Goal: Obtain resource: Obtain resource

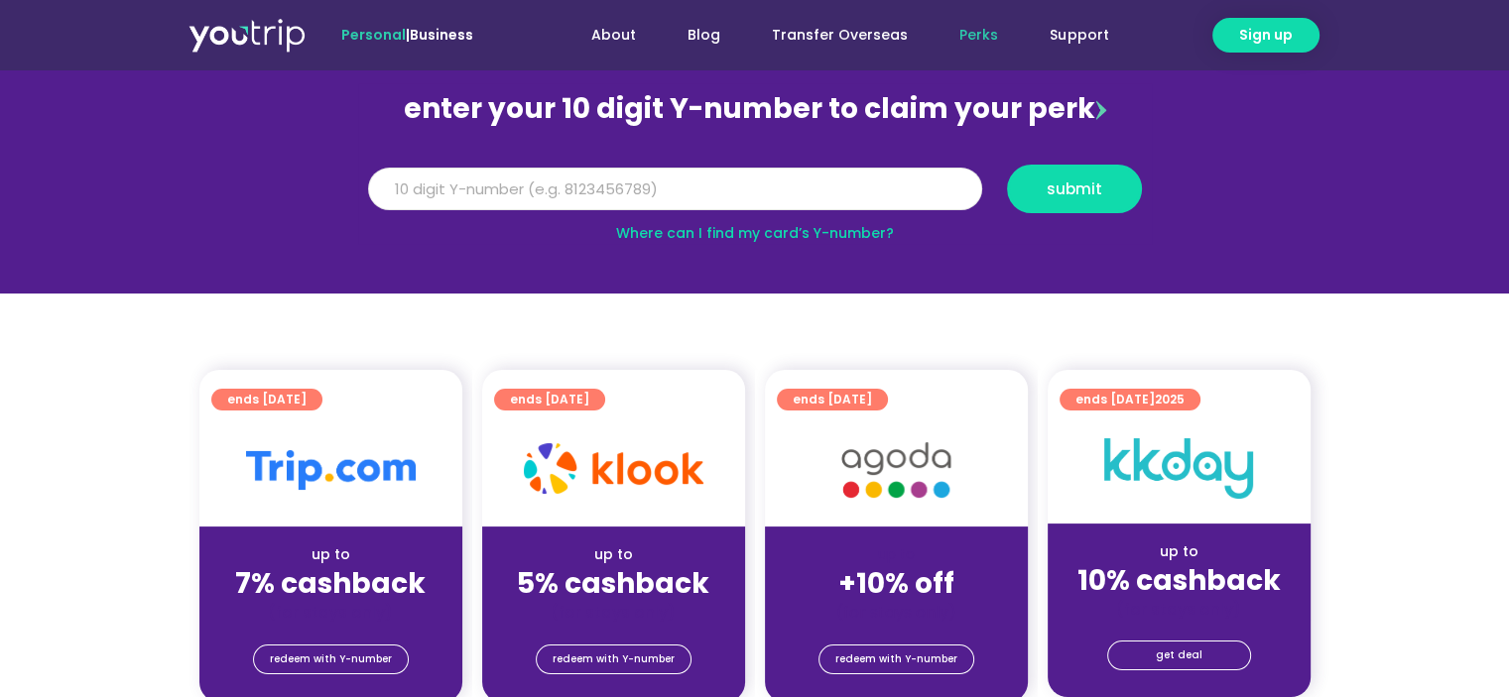
click at [521, 194] on input "Y Number" at bounding box center [675, 190] width 614 height 44
type input "8153422991"
click at [1007, 165] on button "submit" at bounding box center [1074, 189] width 135 height 49
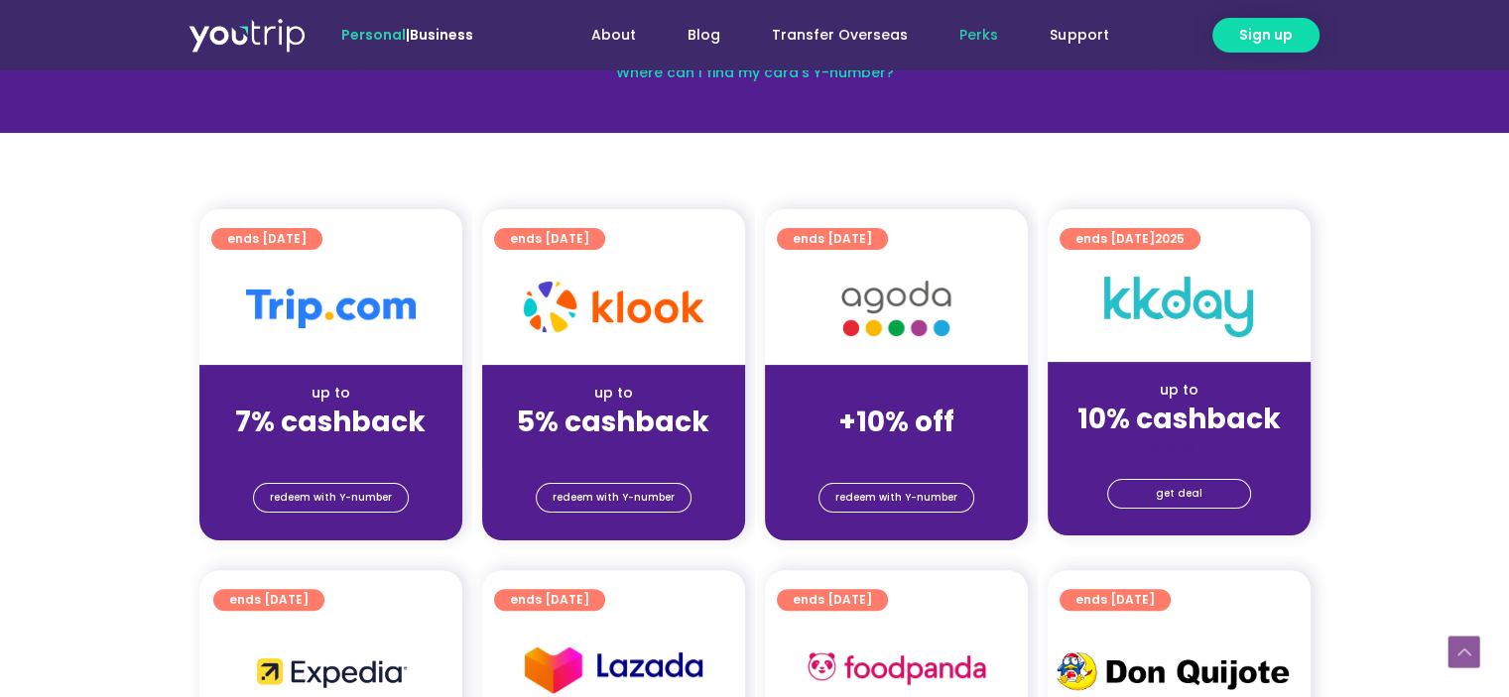
scroll to position [99, 0]
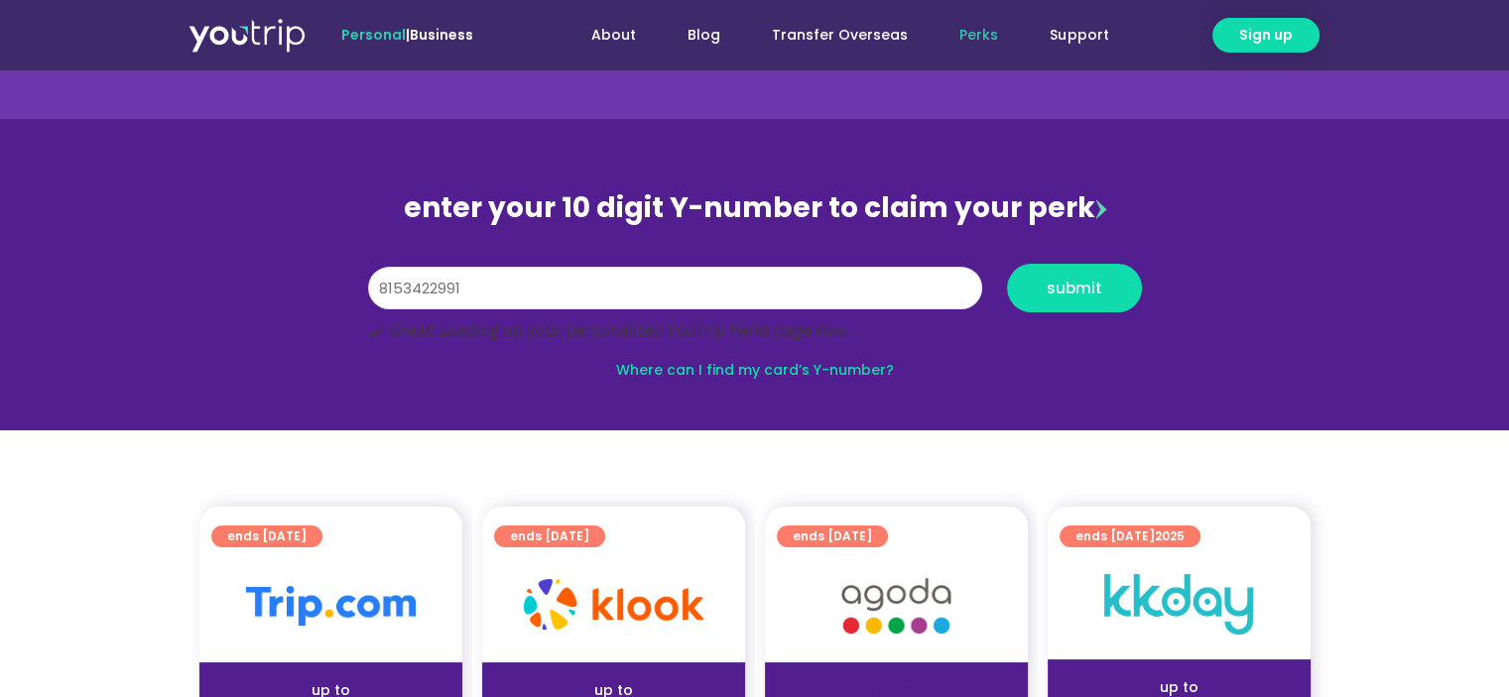
click at [631, 291] on input "8153422991" at bounding box center [675, 289] width 614 height 44
type input "8153422991"
click at [1007, 264] on button "submit" at bounding box center [1074, 288] width 135 height 49
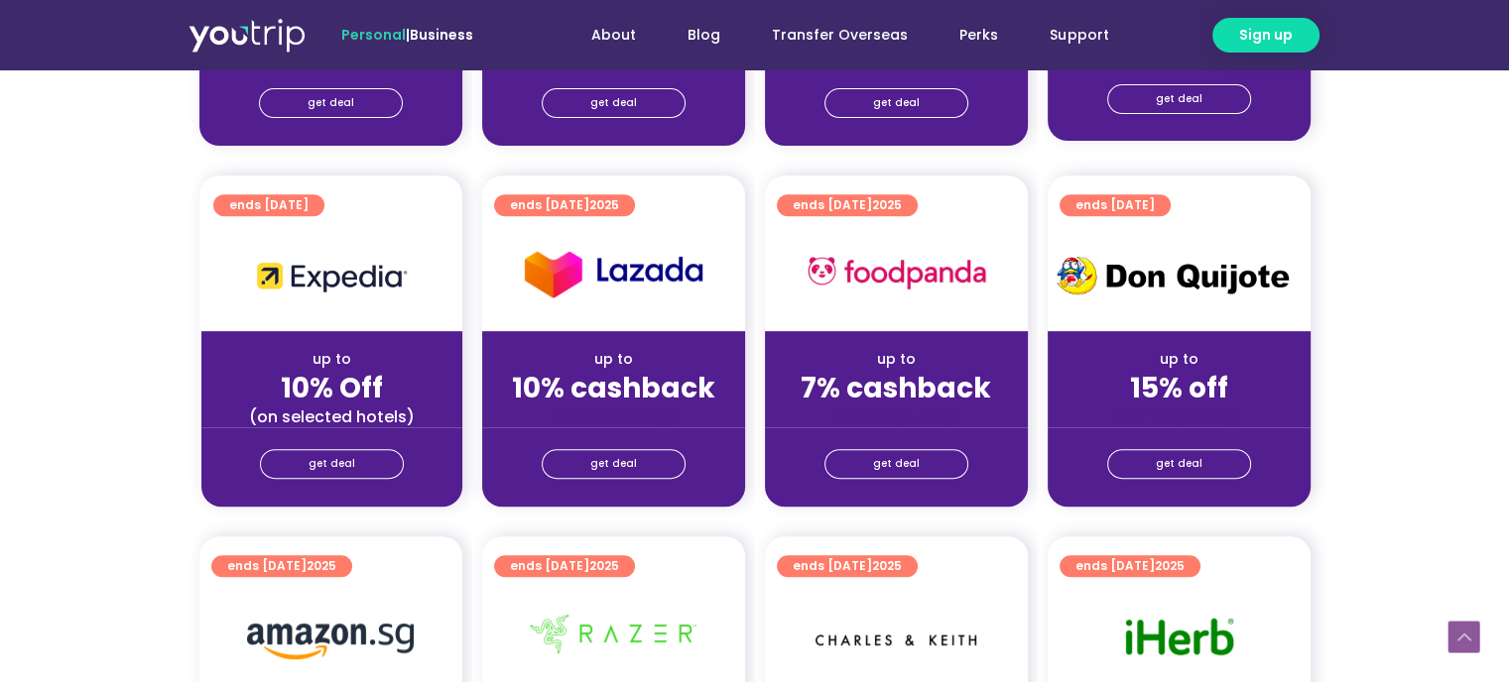
scroll to position [694, 0]
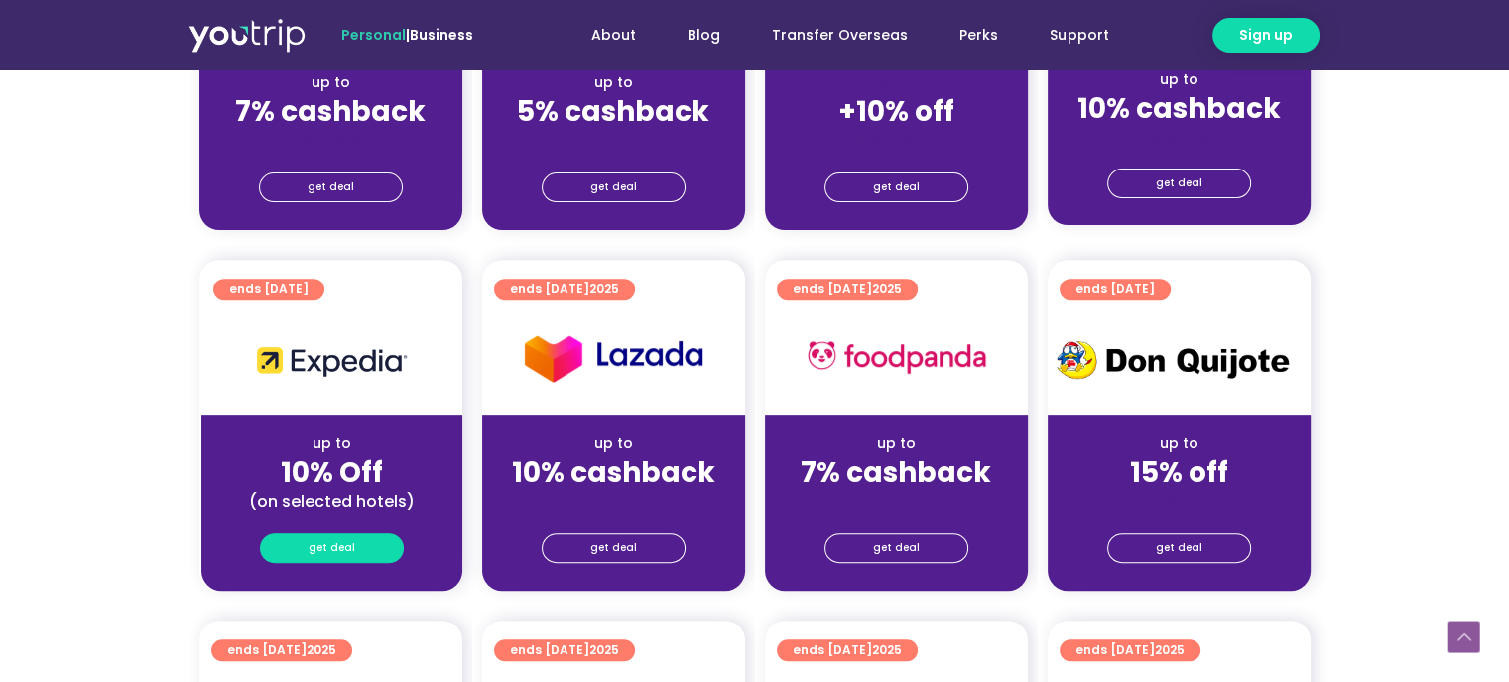
click at [313, 544] on span "get deal" at bounding box center [331, 549] width 47 height 28
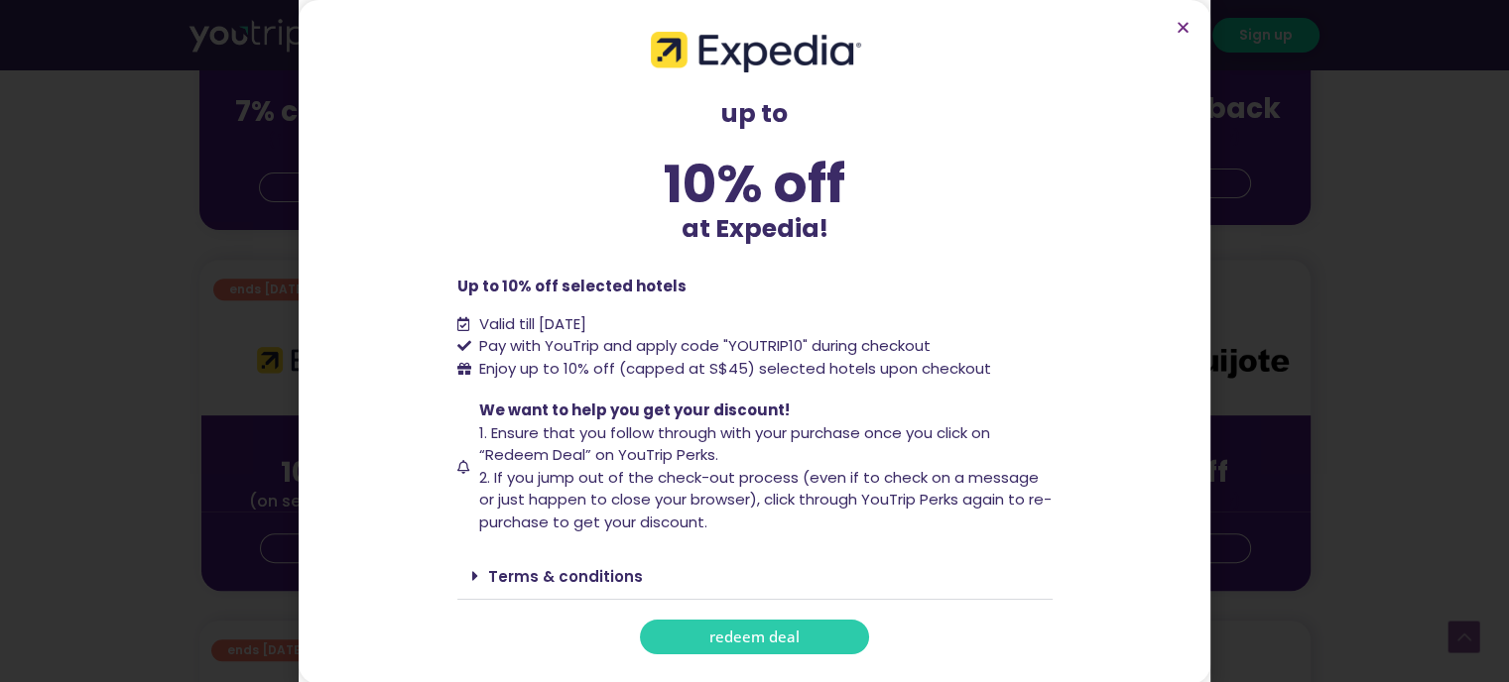
click at [762, 639] on span "redeem deal" at bounding box center [754, 637] width 90 height 15
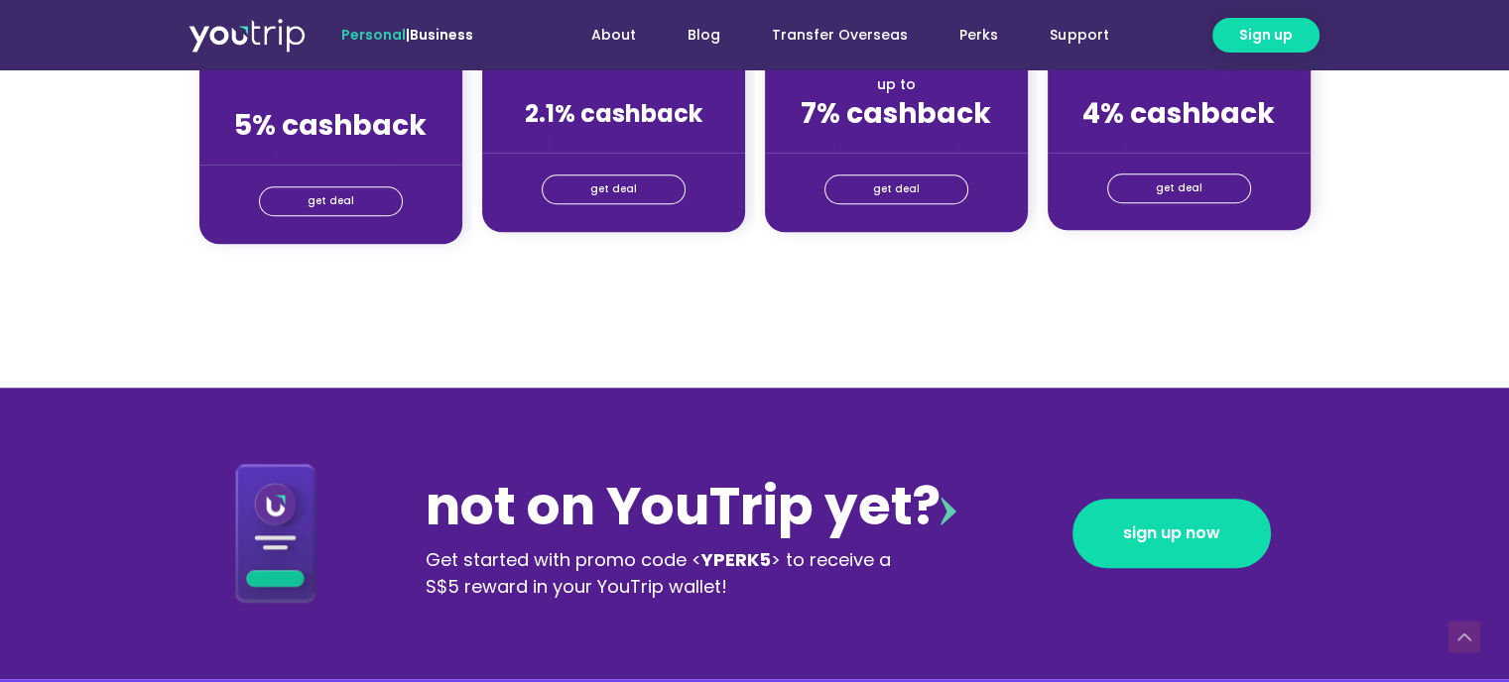
scroll to position [1884, 0]
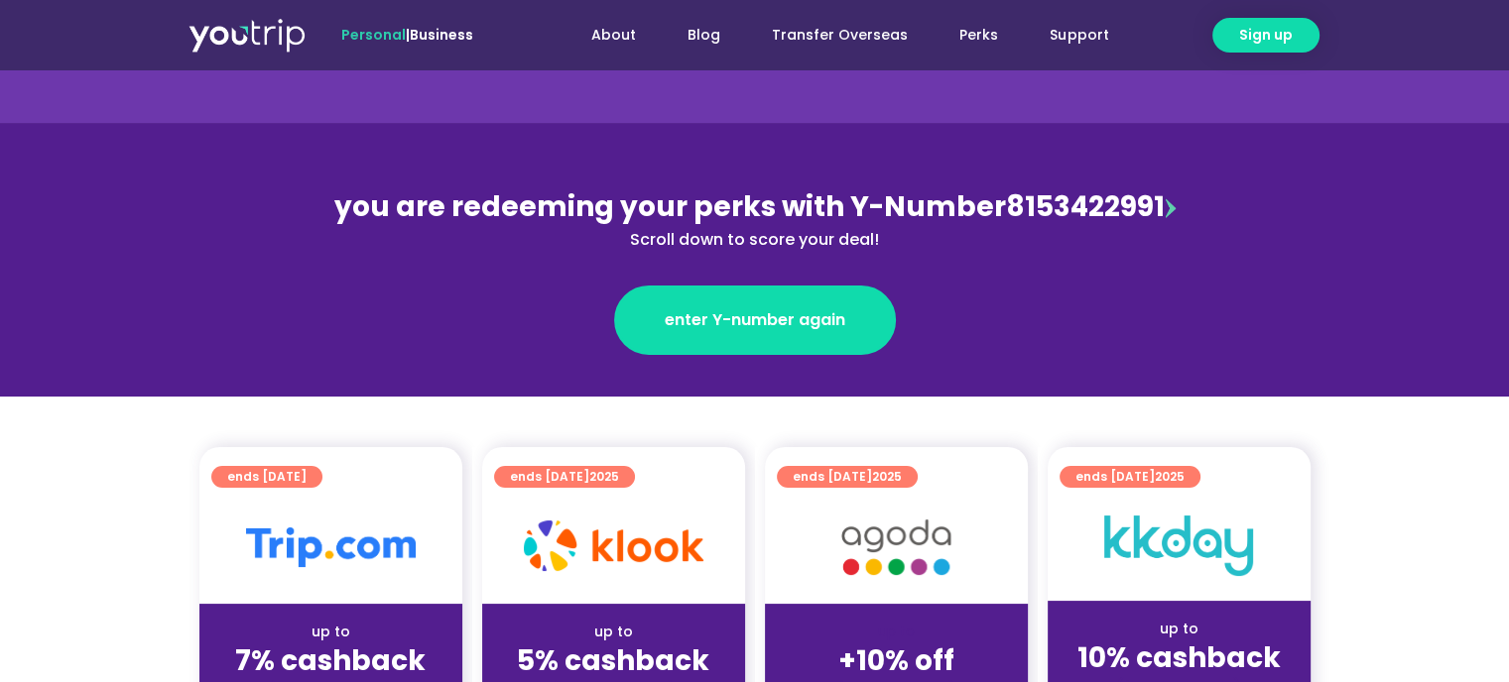
scroll to position [397, 0]
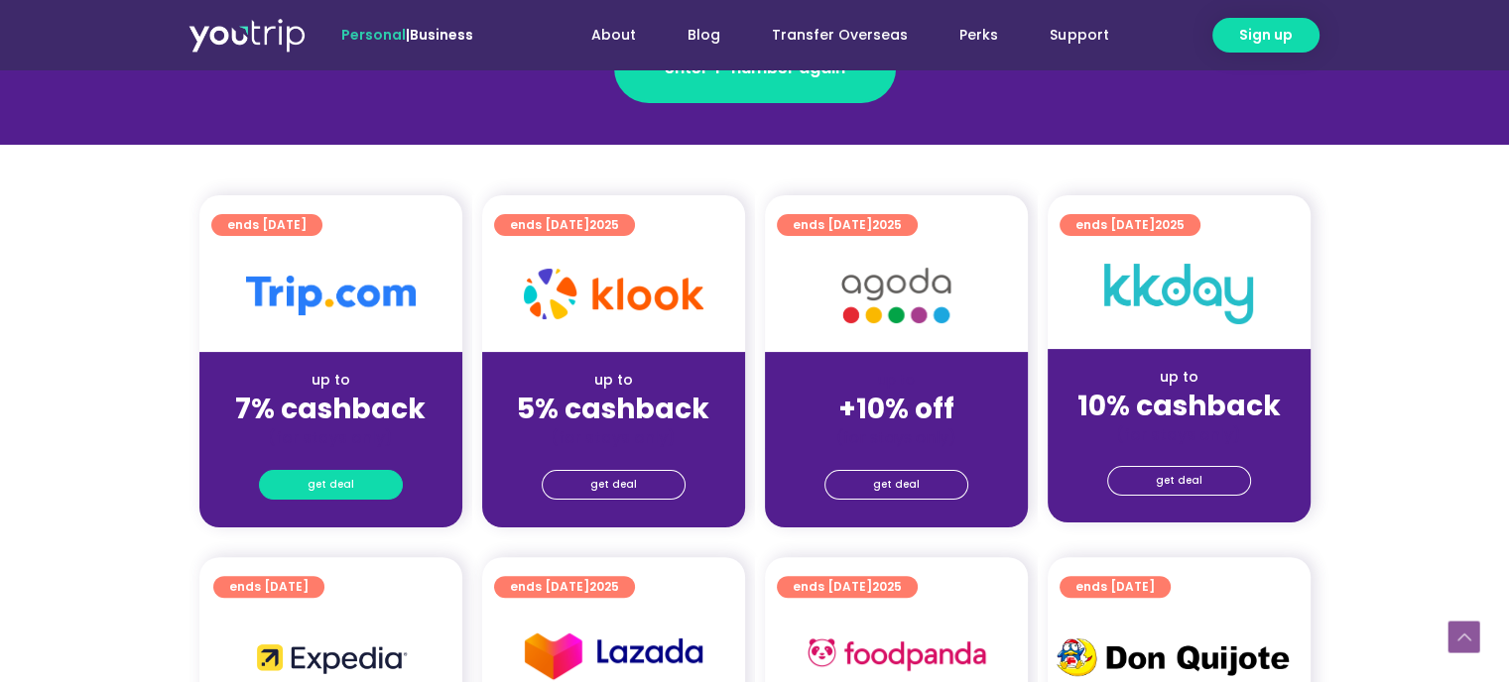
click at [281, 495] on link "get deal" at bounding box center [331, 485] width 144 height 30
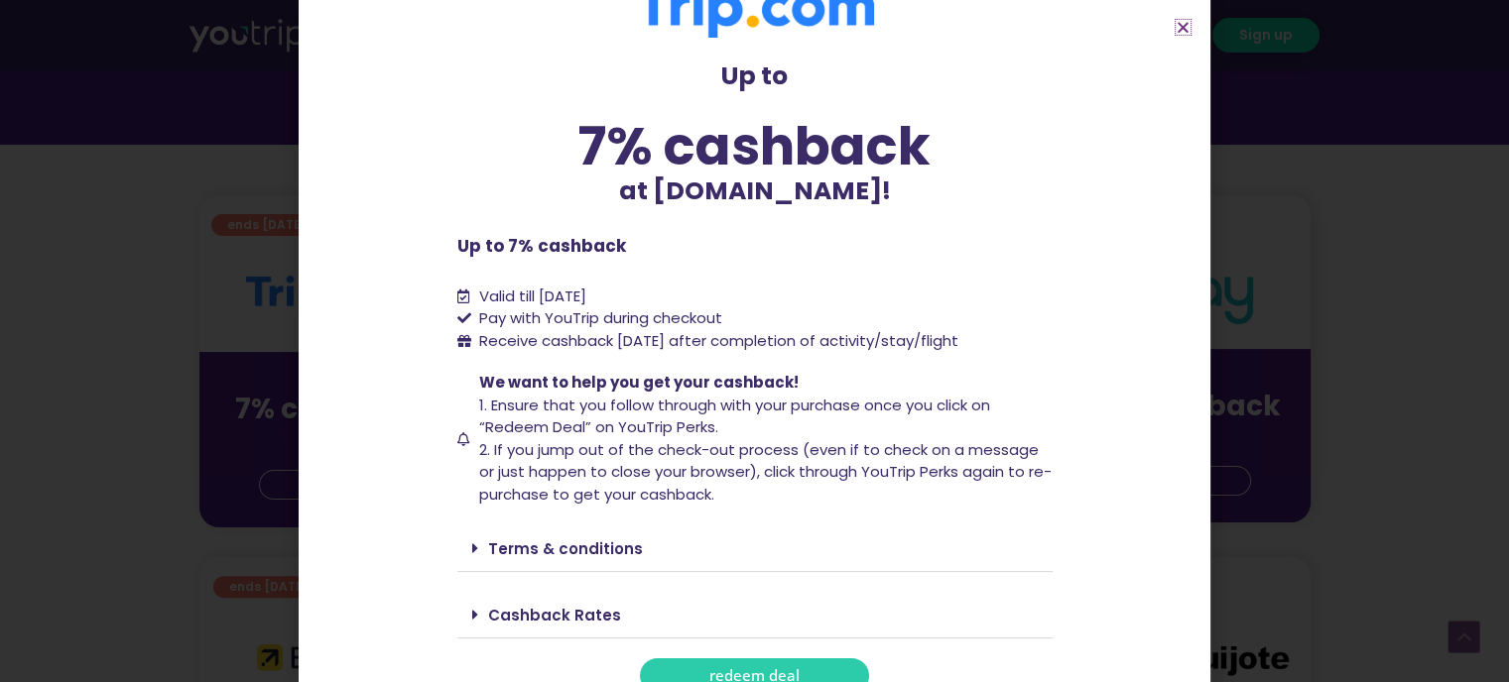
scroll to position [73, 0]
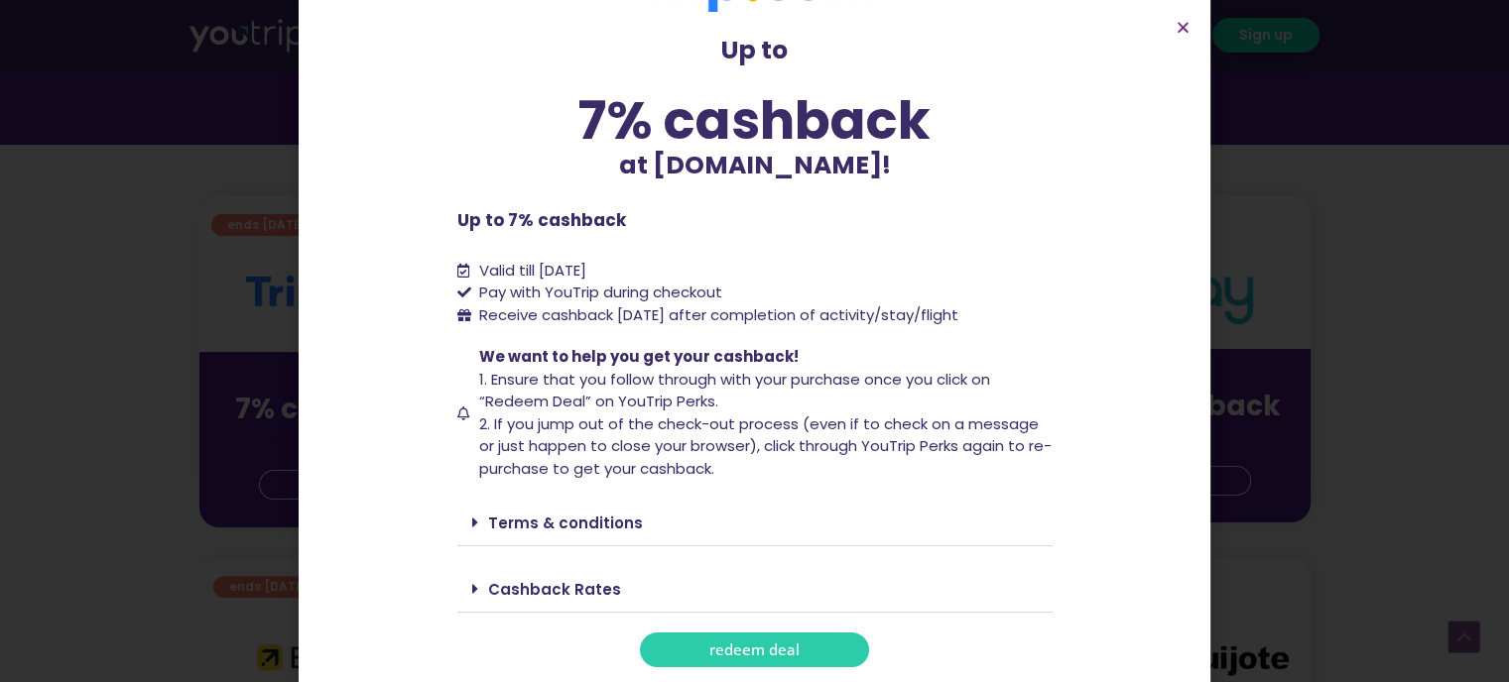
click at [794, 655] on link "redeem deal" at bounding box center [754, 650] width 229 height 35
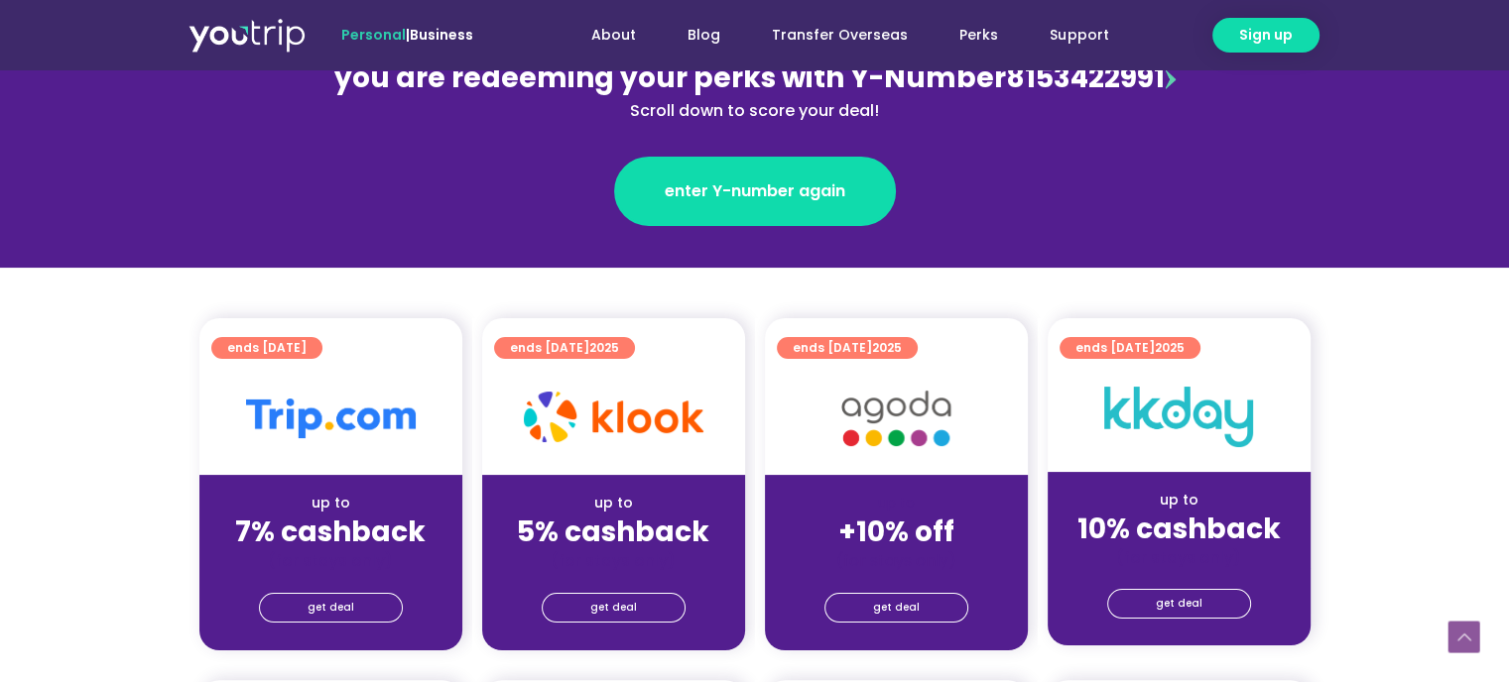
scroll to position [397, 0]
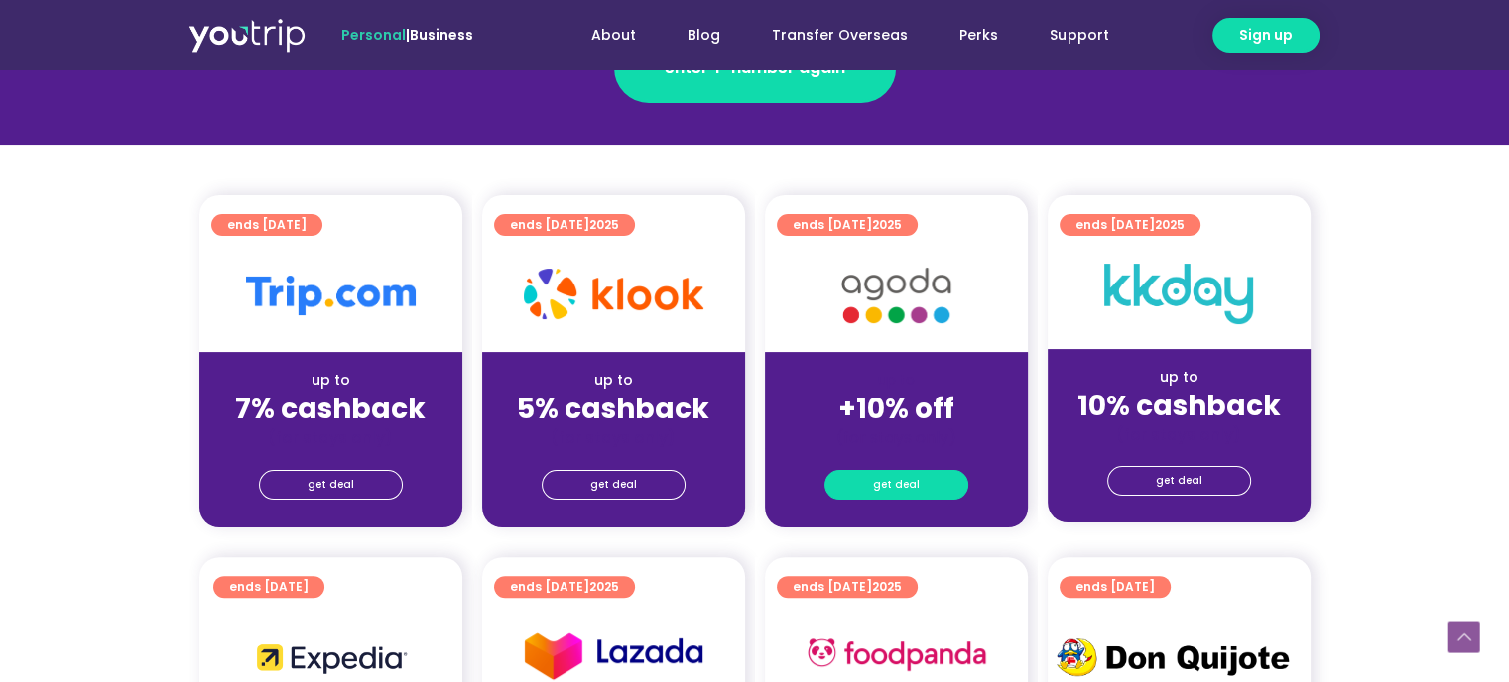
click at [926, 481] on link "get deal" at bounding box center [896, 485] width 144 height 30
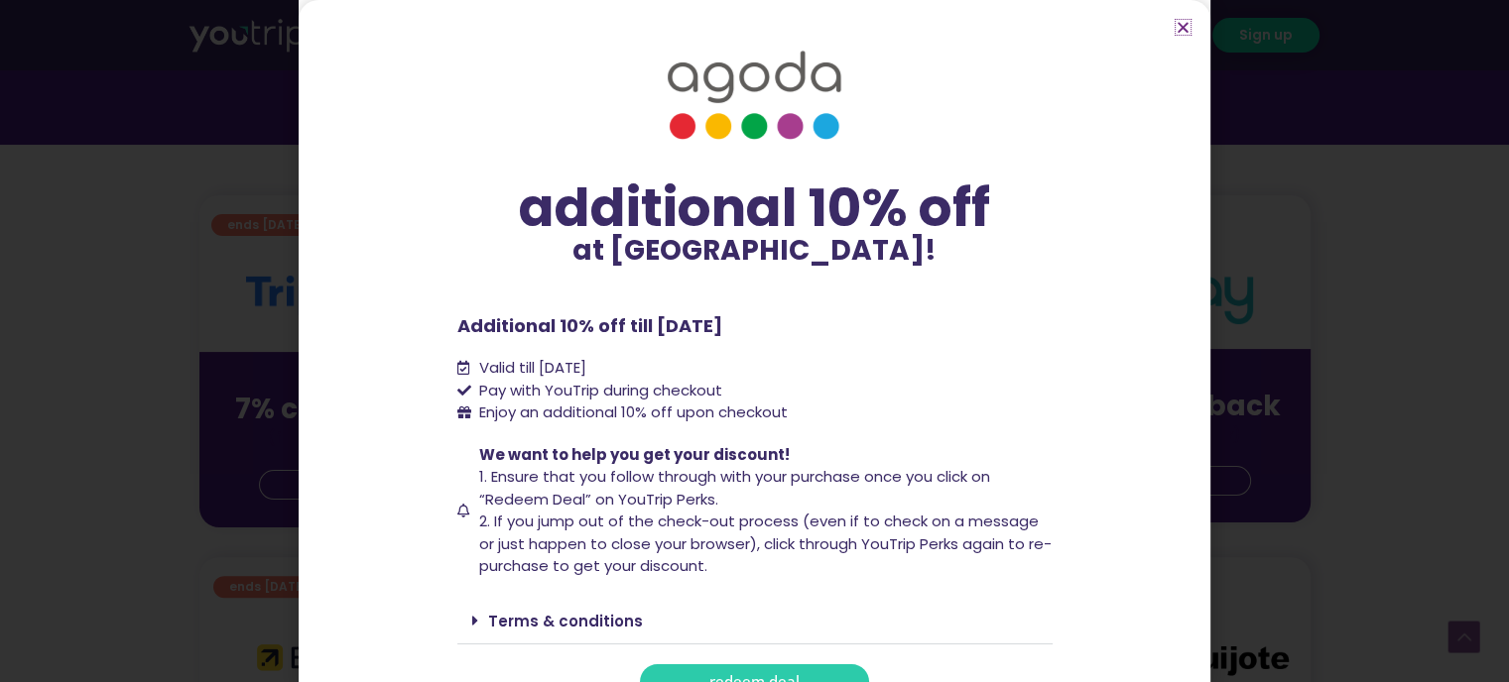
scroll to position [32, 0]
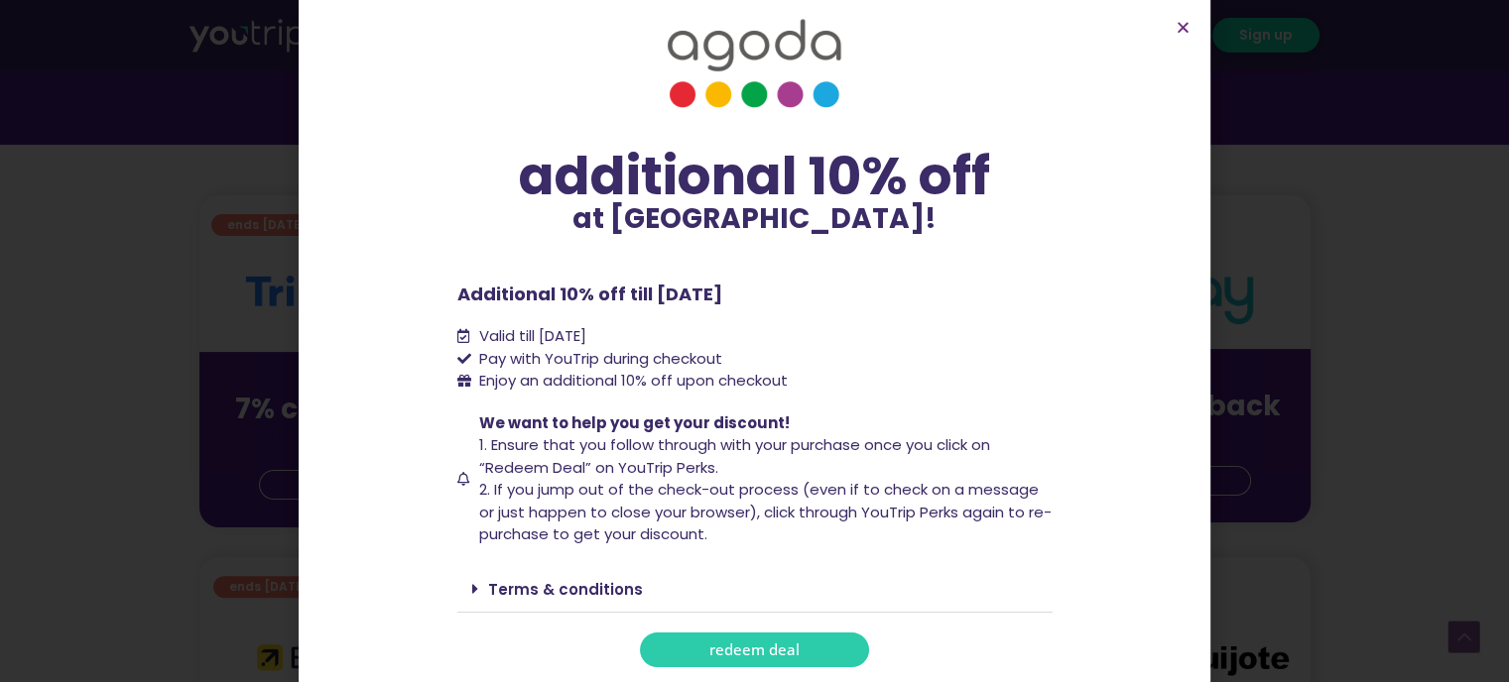
click at [776, 651] on span "redeem deal" at bounding box center [754, 650] width 90 height 15
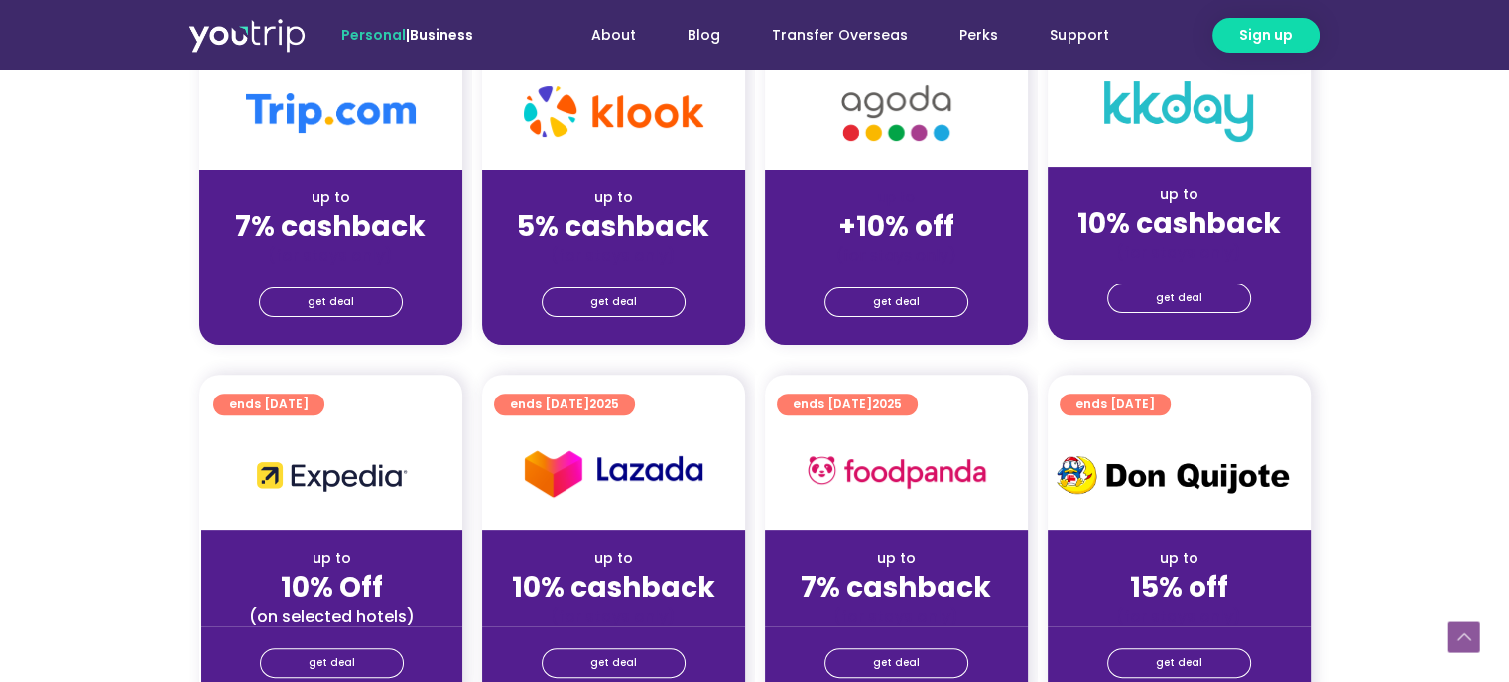
scroll to position [694, 0]
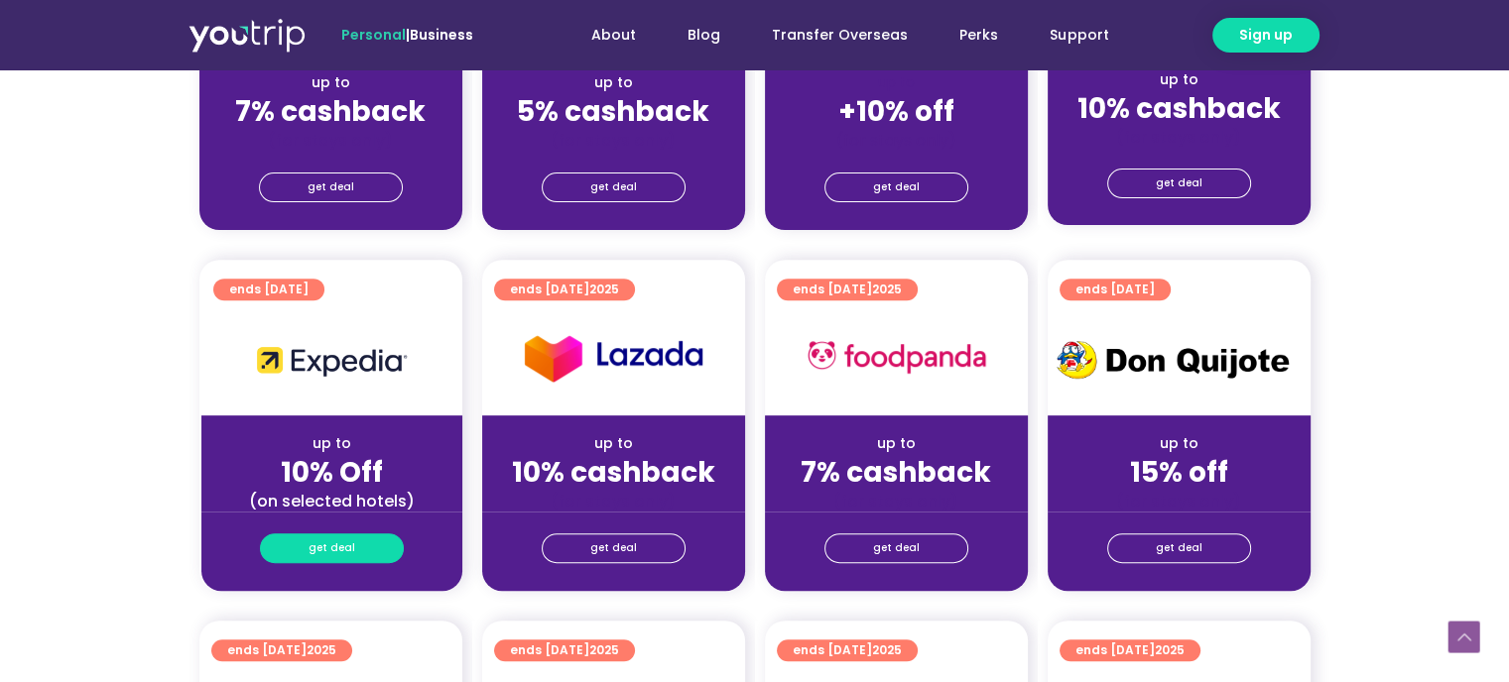
click at [361, 546] on link "get deal" at bounding box center [332, 549] width 144 height 30
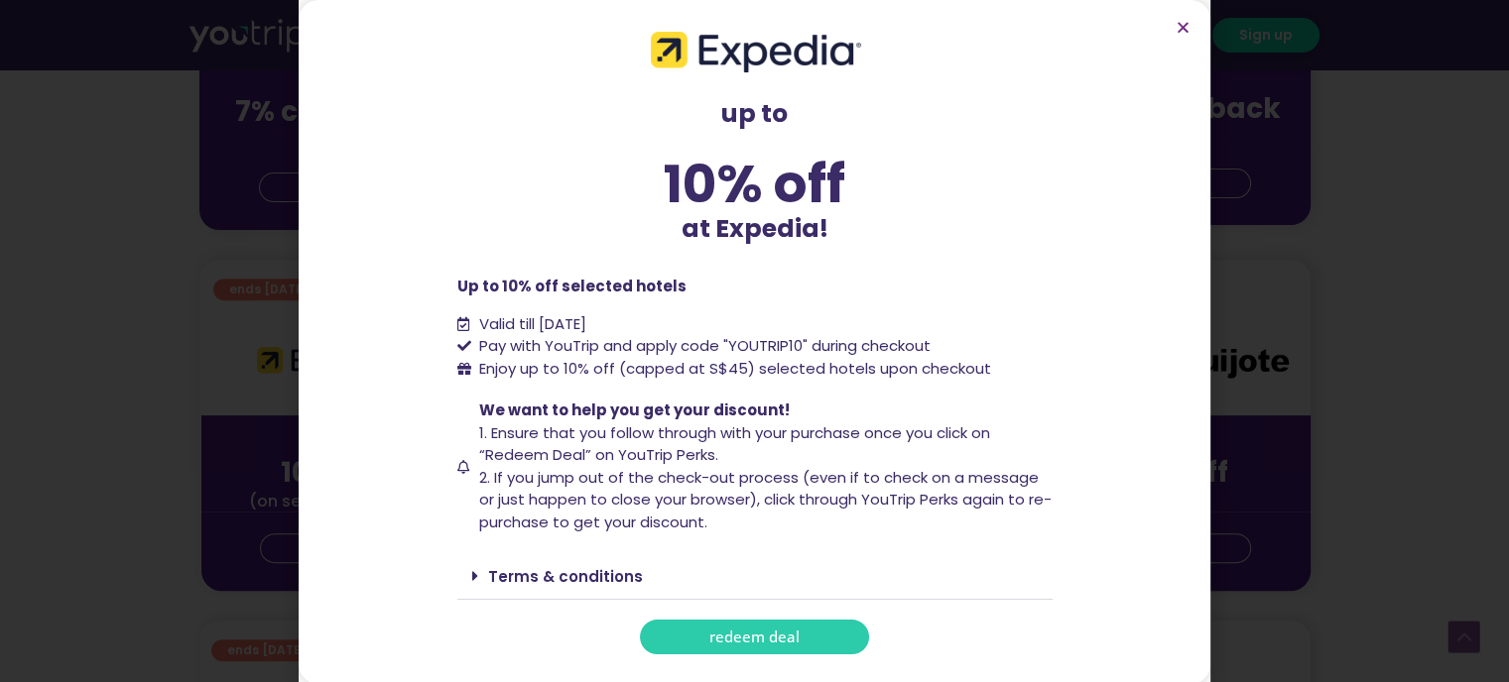
click at [717, 630] on span "redeem deal" at bounding box center [754, 637] width 90 height 15
click at [766, 642] on span "redeem deal" at bounding box center [754, 637] width 90 height 15
